Goal: Task Accomplishment & Management: Complete application form

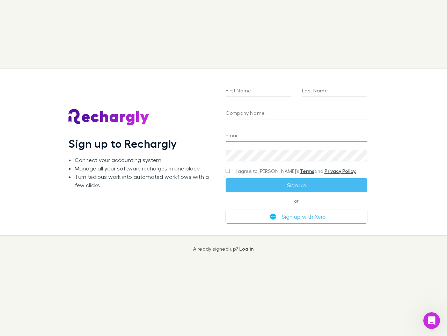
click at [224, 168] on div "First Name Last Name Company Name Email Create a password I agree to Rechargly’…" at bounding box center [296, 151] width 153 height 165
click at [258, 91] on input "First Name" at bounding box center [258, 91] width 65 height 11
click at [335, 91] on input "Last Name" at bounding box center [334, 91] width 65 height 11
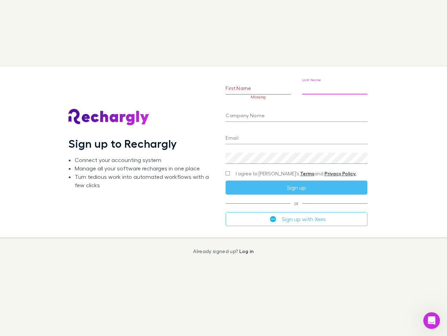
click at [296, 114] on input "Company Name" at bounding box center [297, 115] width 142 height 11
click at [296, 136] on input "Email" at bounding box center [297, 138] width 142 height 11
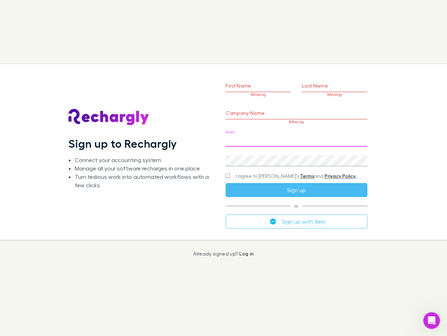
click at [296, 156] on div "Create a password" at bounding box center [297, 157] width 142 height 17
